Goal: Task Accomplishment & Management: Complete application form

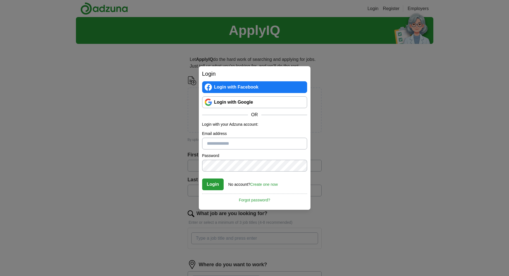
click at [247, 140] on input "Email address" at bounding box center [254, 144] width 105 height 12
type input "**********"
click at [273, 183] on link "Create one now" at bounding box center [264, 184] width 28 height 4
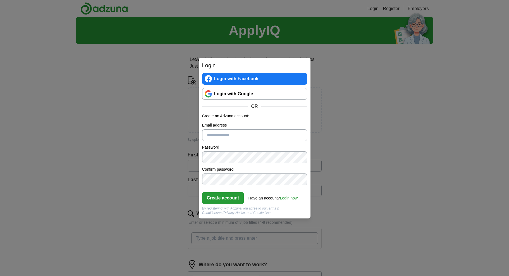
click at [242, 135] on input "Email address" at bounding box center [254, 135] width 105 height 12
type input "**********"
click at [224, 193] on button "Create account" at bounding box center [223, 198] width 42 height 12
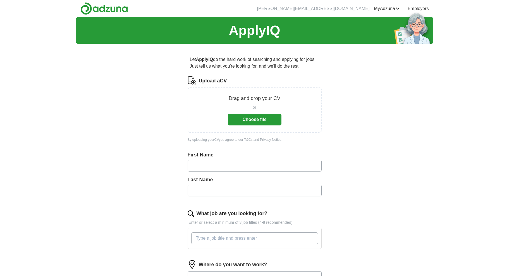
click at [261, 121] on button "Choose file" at bounding box center [255, 120] width 54 height 12
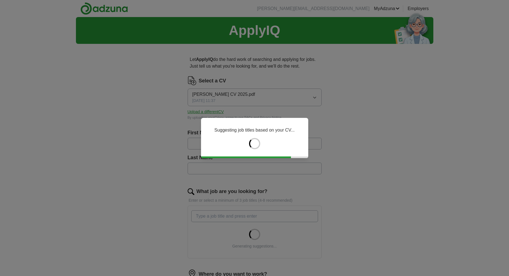
type input "******"
type input "*********"
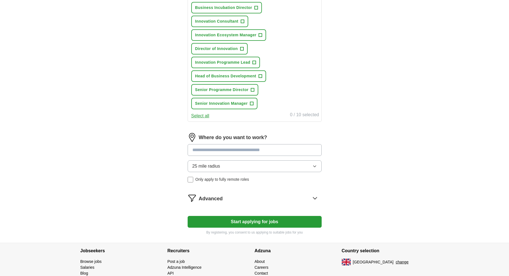
scroll to position [279, 0]
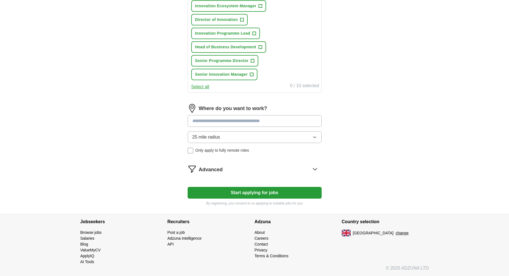
click at [252, 121] on input at bounding box center [255, 121] width 134 height 12
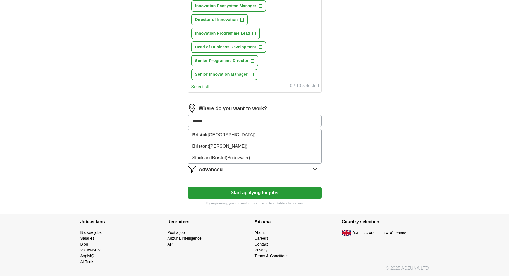
type input "*******"
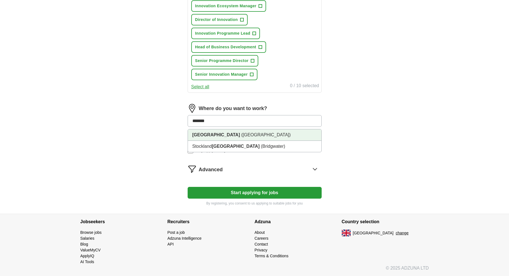
click at [241, 137] on span "([GEOGRAPHIC_DATA])" at bounding box center [265, 134] width 49 height 5
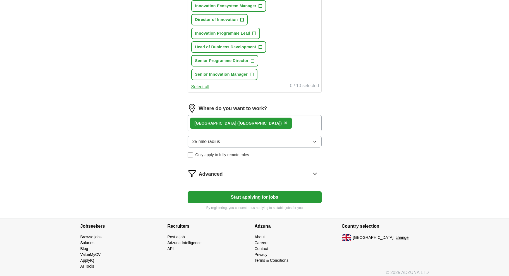
click at [224, 143] on button "25 mile radius" at bounding box center [255, 142] width 134 height 12
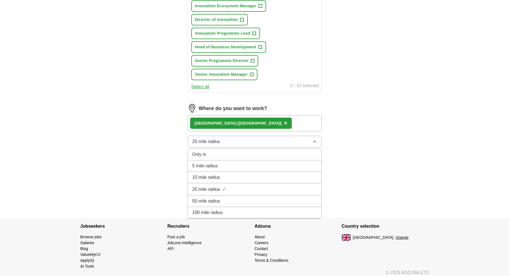
click at [239, 200] on div "50 mile radius" at bounding box center [254, 201] width 125 height 7
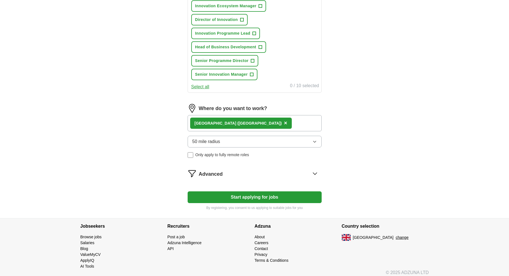
click at [313, 170] on icon at bounding box center [314, 173] width 9 height 9
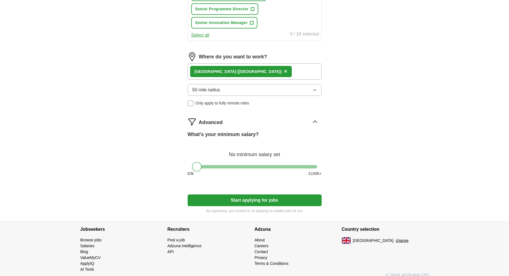
scroll to position [331, 0]
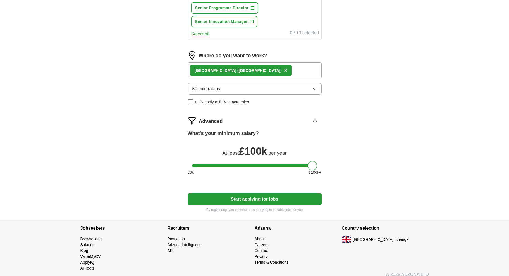
drag, startPoint x: 198, startPoint y: 168, endPoint x: 323, endPoint y: 170, distance: 125.1
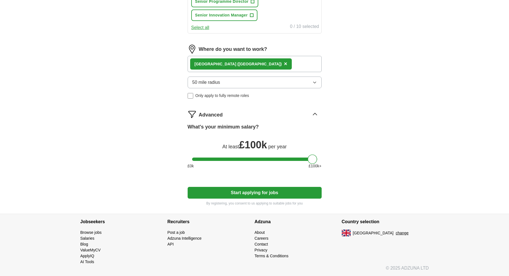
click at [267, 191] on button "Start applying for jobs" at bounding box center [255, 193] width 134 height 12
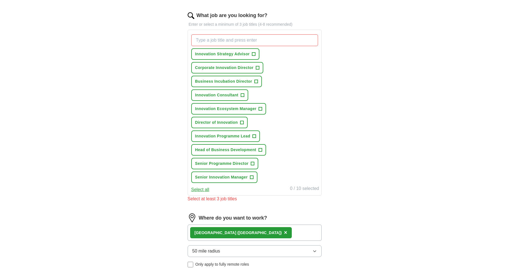
scroll to position [175, 0]
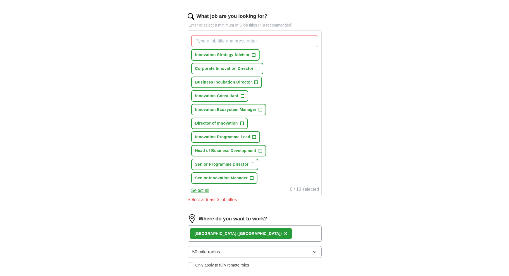
click at [226, 55] on span "Innovation Strategy Advisor" at bounding box center [222, 55] width 55 height 6
click at [229, 68] on span "Corporate Innovation Director" at bounding box center [224, 69] width 58 height 6
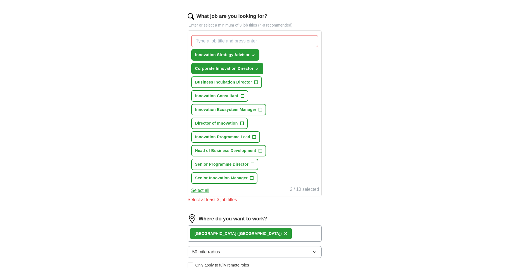
click at [229, 82] on span "Business Incubation Director" at bounding box center [223, 82] width 57 height 6
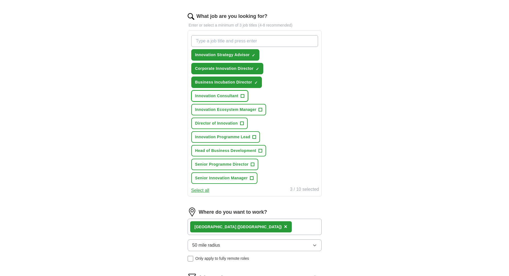
click at [217, 96] on span "Innovation Consultant" at bounding box center [216, 96] width 43 height 6
click at [222, 123] on span "Director of Innovation" at bounding box center [216, 123] width 43 height 6
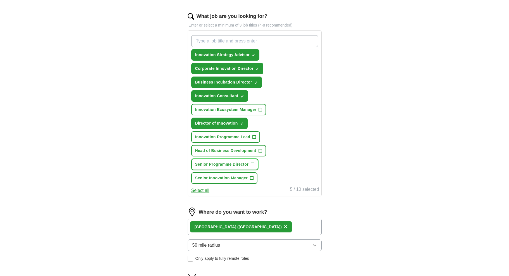
click at [226, 165] on span "Senior Programme Director" at bounding box center [222, 164] width 54 height 6
click at [249, 40] on input "What job are you looking for?" at bounding box center [254, 41] width 127 height 12
type input "head of innovation"
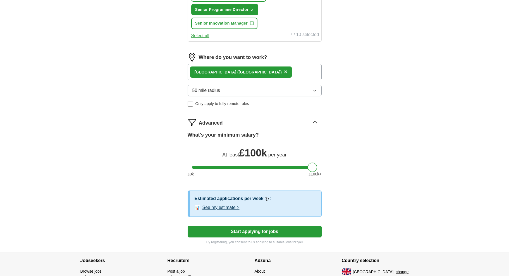
scroll to position [369, 0]
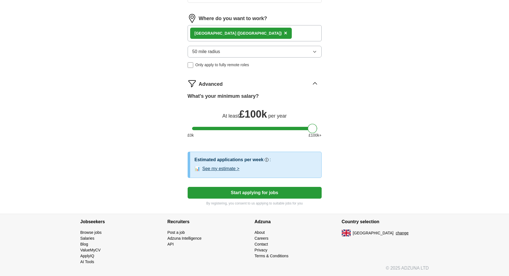
click at [227, 169] on button "See my estimate >" at bounding box center [220, 168] width 37 height 7
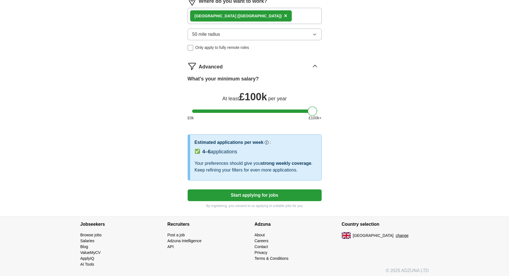
scroll to position [388, 0]
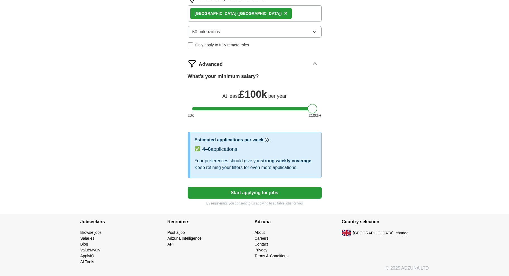
click at [269, 193] on button "Start applying for jobs" at bounding box center [255, 193] width 134 height 12
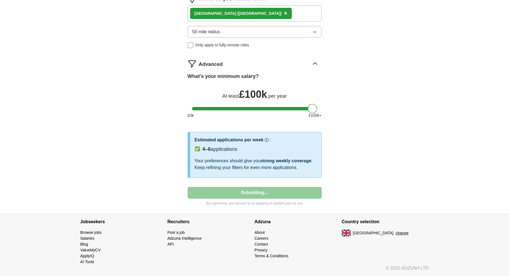
select select "**"
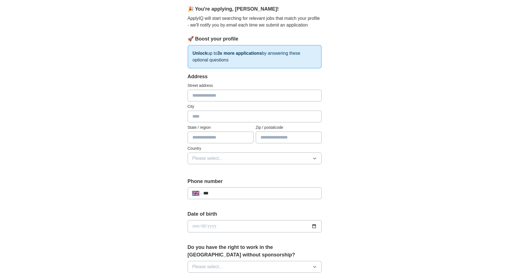
scroll to position [0, 0]
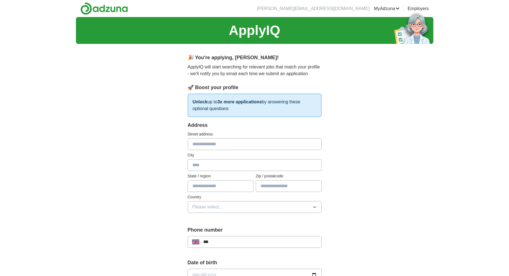
click at [0, 0] on link "ApplyIQ" at bounding box center [0, 0] width 0 height 0
